Goal: Find specific page/section: Find specific page/section

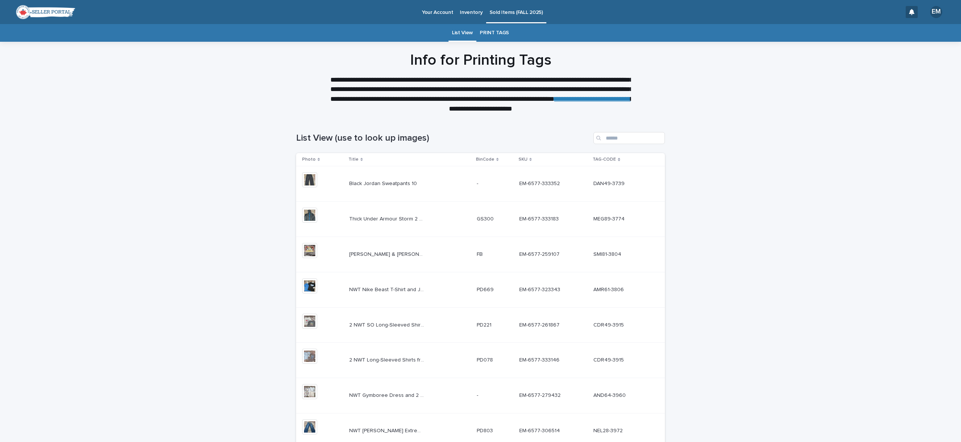
click at [502, 35] on link "PRINT TAGS" at bounding box center [494, 33] width 29 height 18
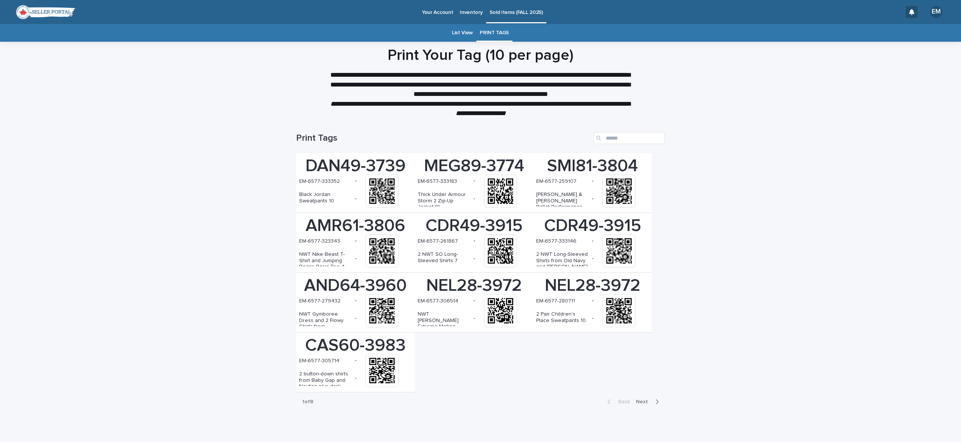
click at [645, 402] on span "Next" at bounding box center [644, 401] width 17 height 5
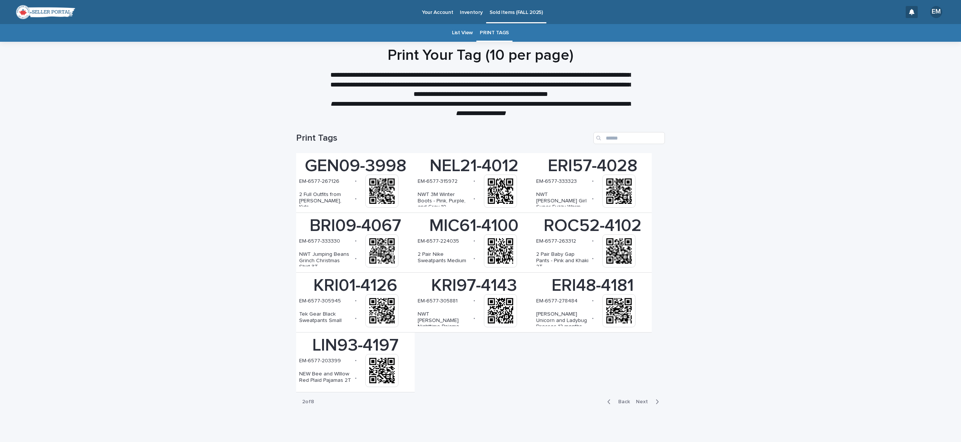
click at [645, 402] on span "Next" at bounding box center [644, 401] width 17 height 5
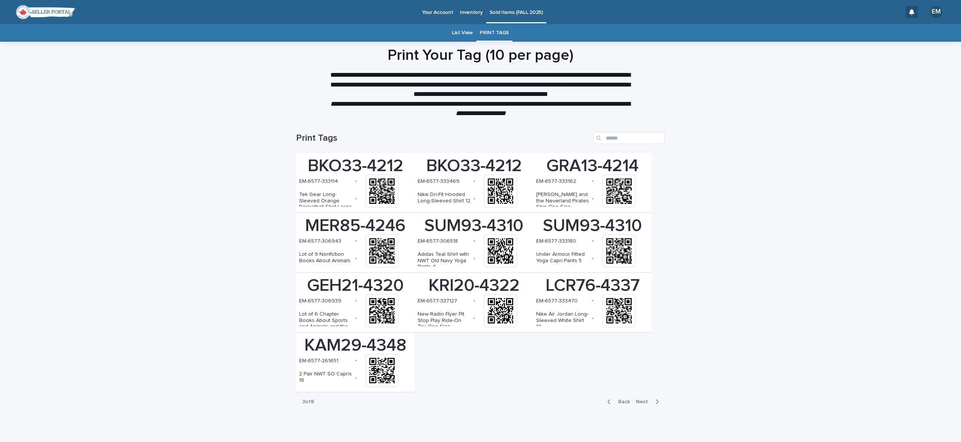
click at [645, 402] on span "Next" at bounding box center [644, 401] width 17 height 5
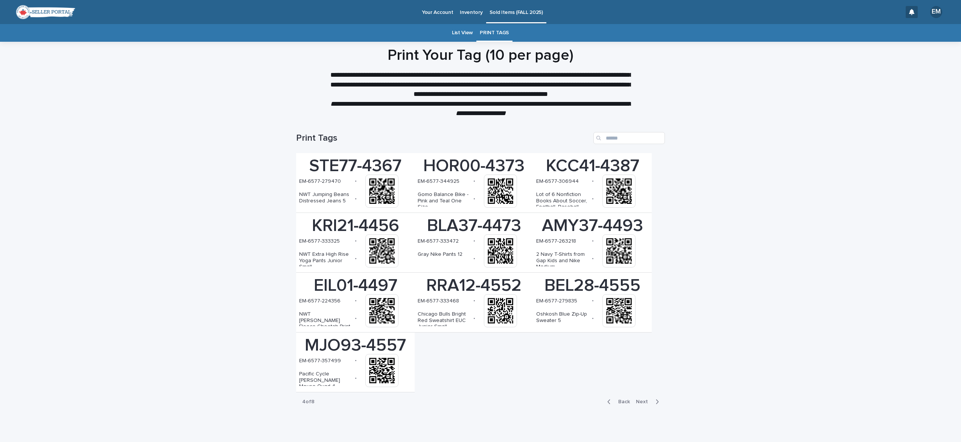
click at [645, 402] on span "Next" at bounding box center [644, 401] width 17 height 5
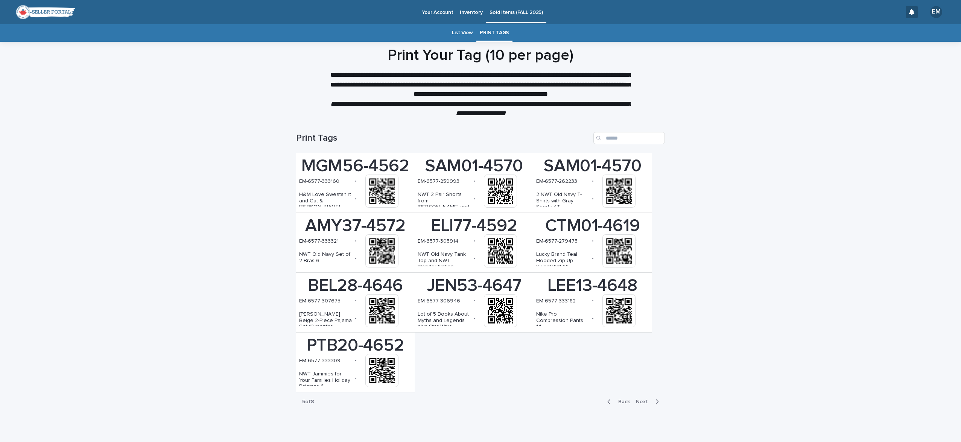
click at [645, 402] on span "Next" at bounding box center [644, 401] width 17 height 5
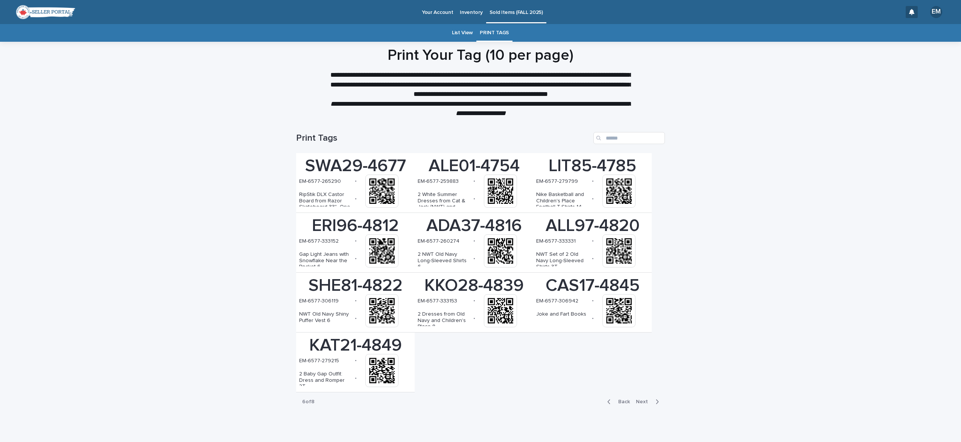
click at [645, 402] on span "Next" at bounding box center [644, 401] width 17 height 5
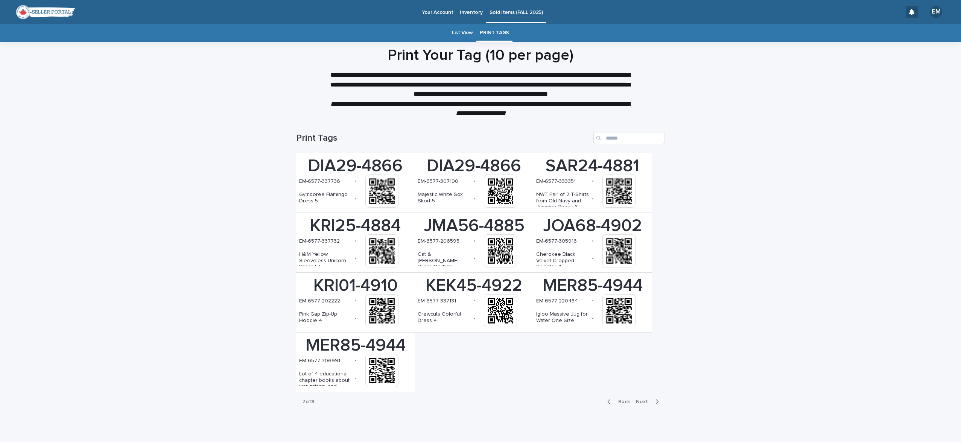
click at [645, 402] on span "Next" at bounding box center [644, 401] width 17 height 5
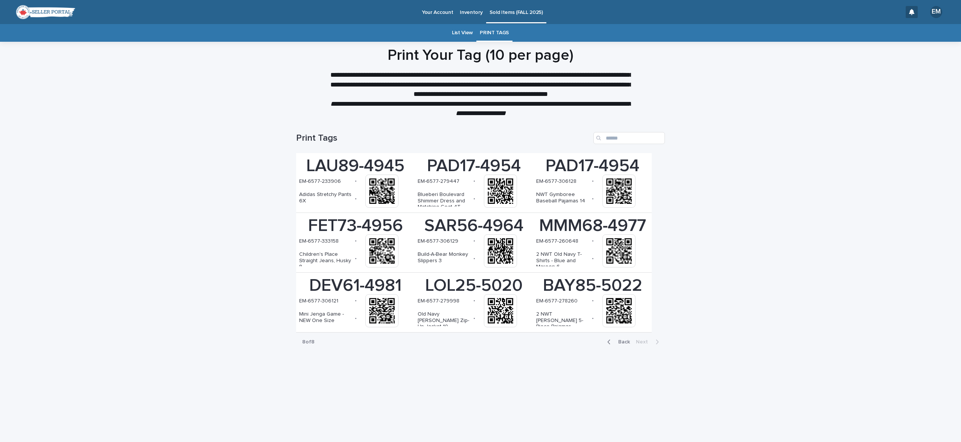
click at [626, 343] on span "Back" at bounding box center [622, 342] width 16 height 5
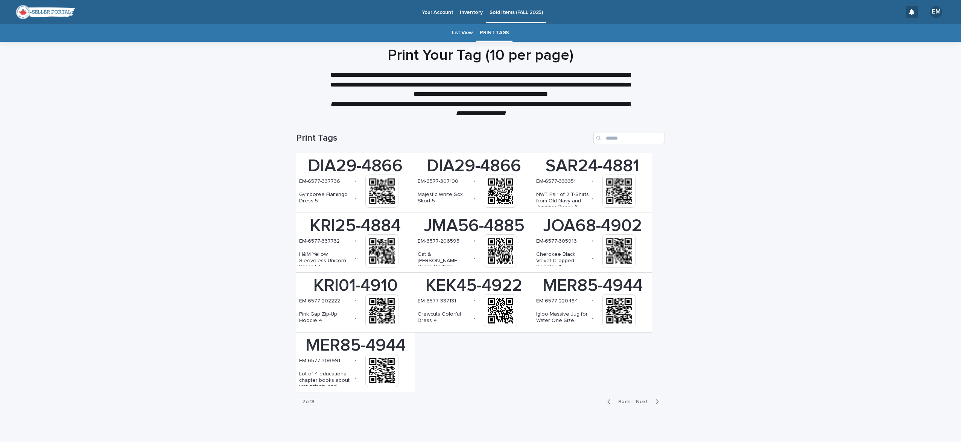
click at [624, 401] on span "Back" at bounding box center [622, 401] width 16 height 5
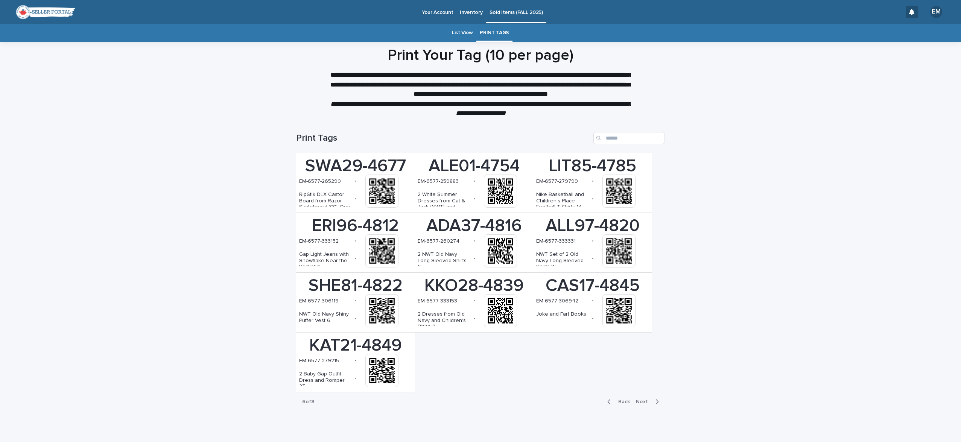
click at [641, 399] on span "Next" at bounding box center [644, 401] width 17 height 5
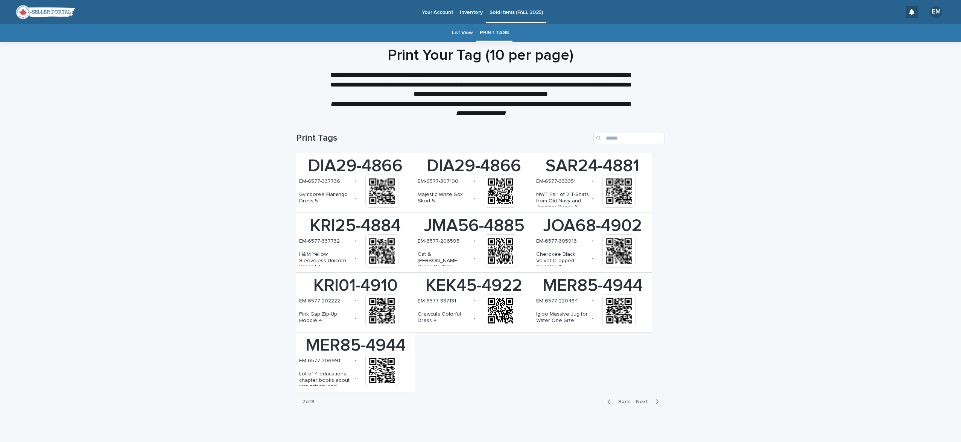
click at [454, 28] on link "List View" at bounding box center [462, 33] width 21 height 18
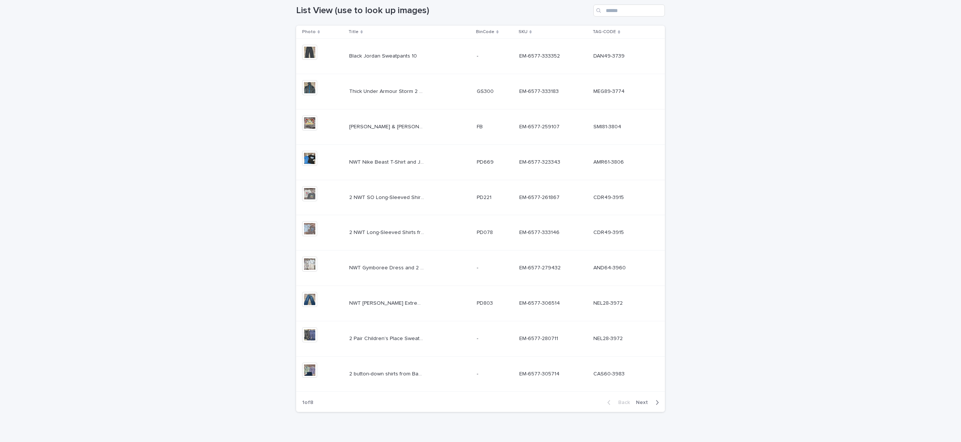
scroll to position [141, 0]
